Goal: Navigation & Orientation: Find specific page/section

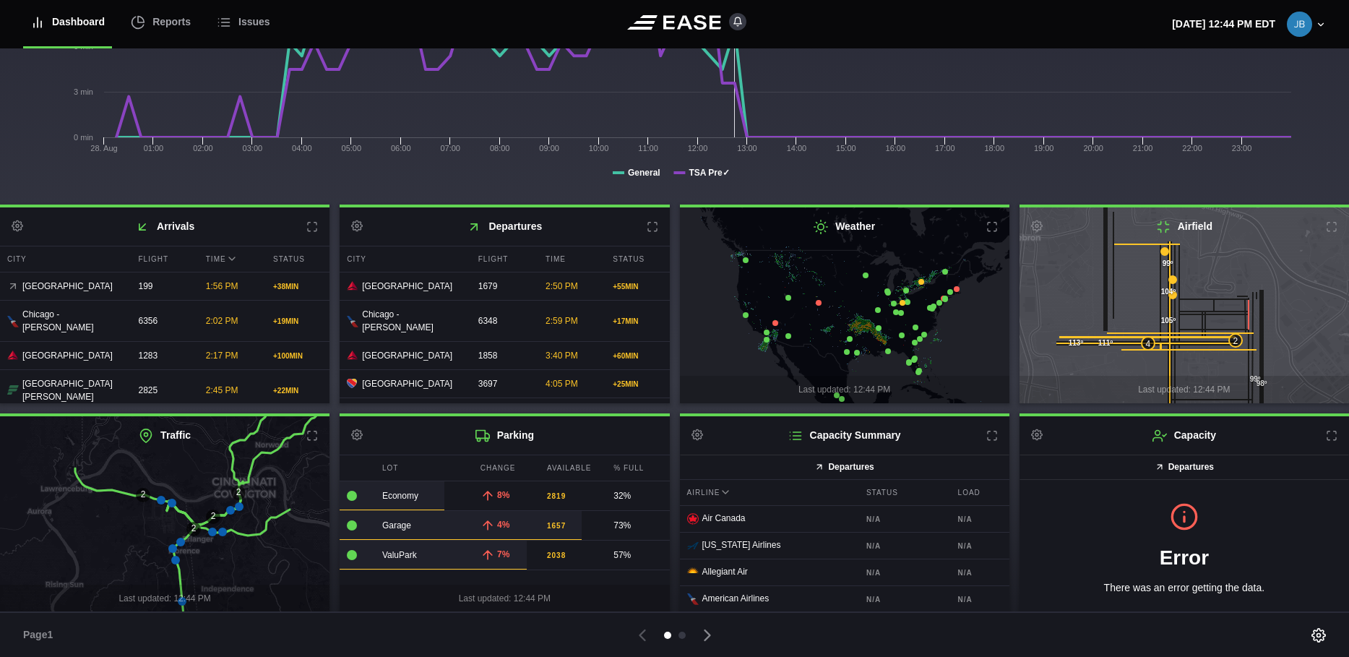
scroll to position [219, 0]
click at [681, 635] on div at bounding box center [682, 635] width 7 height 7
